Goal: Find specific page/section: Find specific page/section

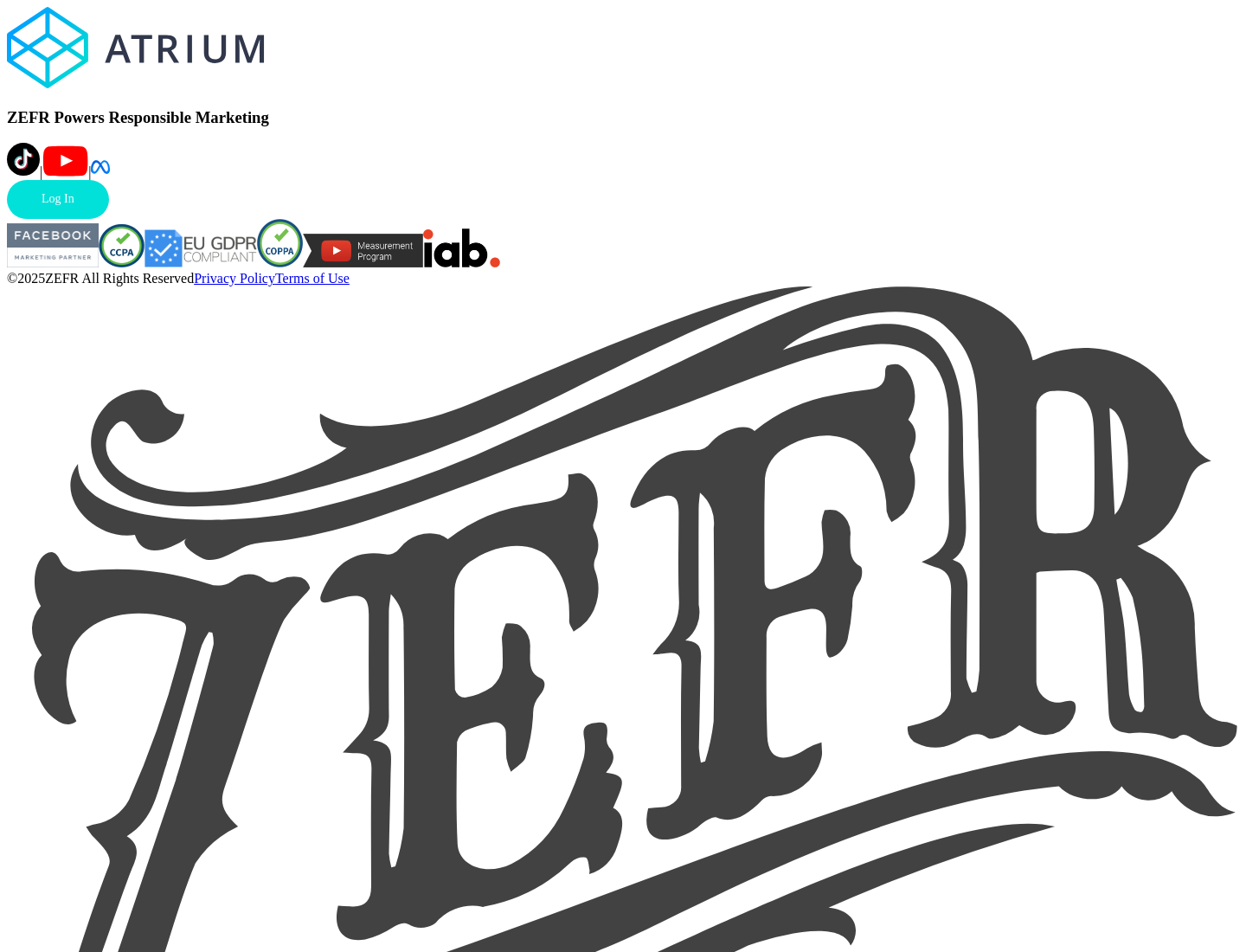
click at [109, 219] on link "Log In" at bounding box center [58, 199] width 102 height 39
